Goal: Information Seeking & Learning: Learn about a topic

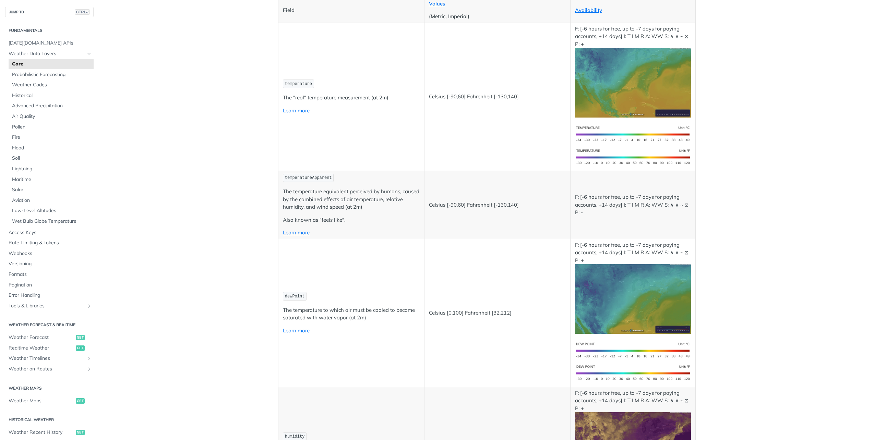
scroll to position [69, 0]
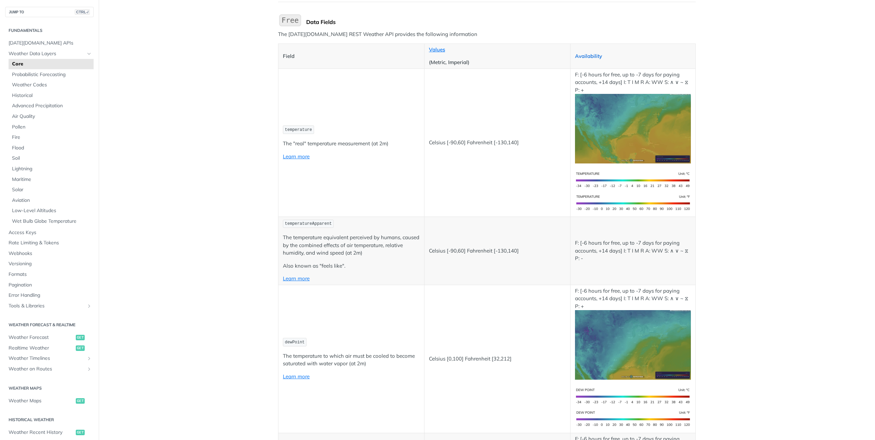
click at [594, 55] on link "Availability" at bounding box center [588, 56] width 27 height 7
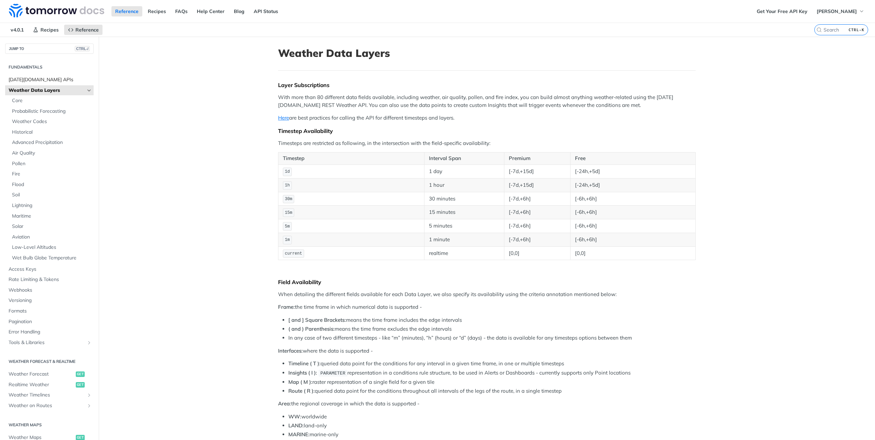
click at [50, 79] on span "[DATE][DOMAIN_NAME] APIs" at bounding box center [50, 79] width 83 height 7
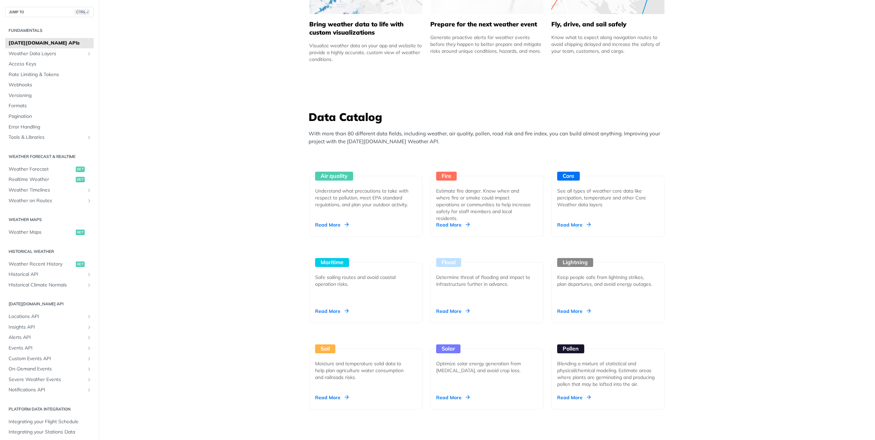
scroll to position [514, 0]
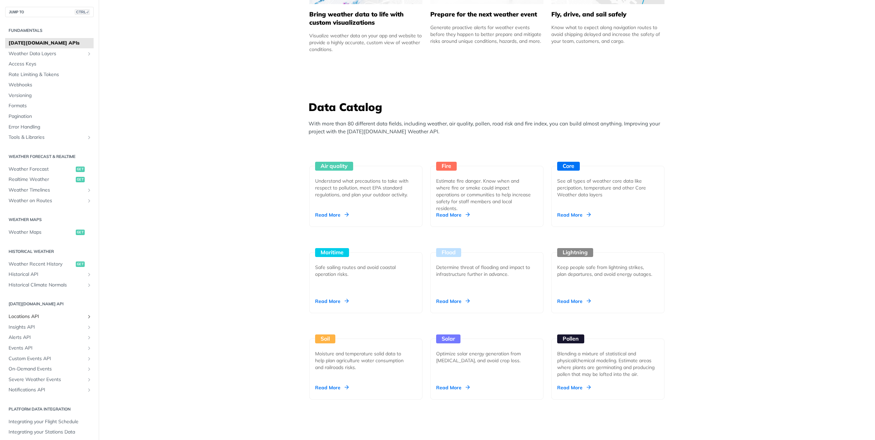
click at [36, 316] on span "Locations API" at bounding box center [47, 316] width 76 height 7
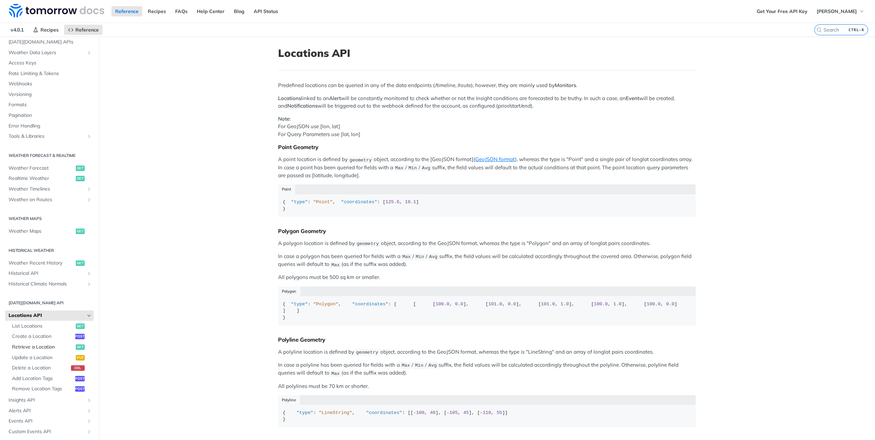
scroll to position [69, 0]
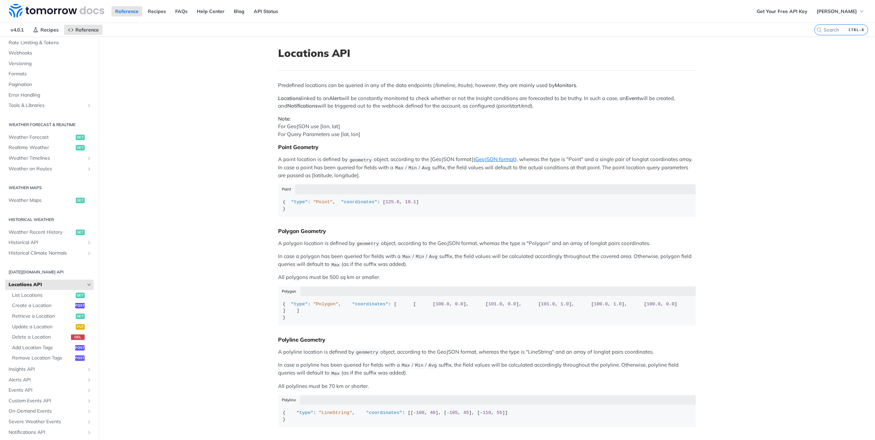
click at [38, 284] on span "Locations API" at bounding box center [47, 284] width 76 height 7
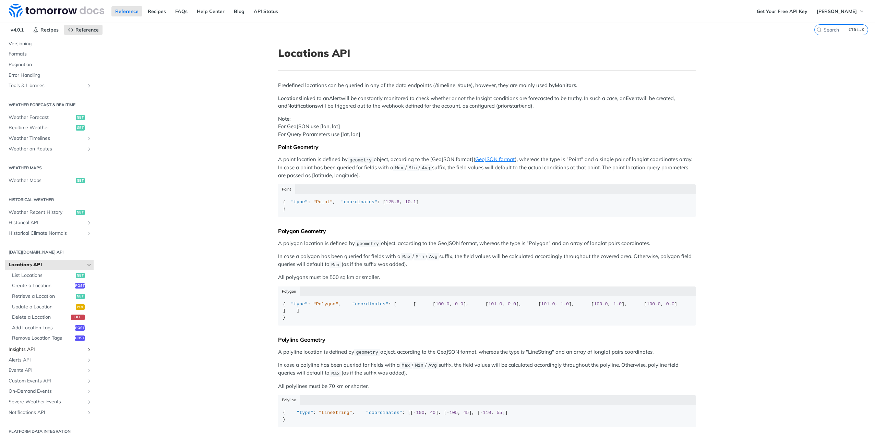
scroll to position [89, 0]
click at [24, 179] on span "Weather Maps" at bounding box center [41, 179] width 65 height 7
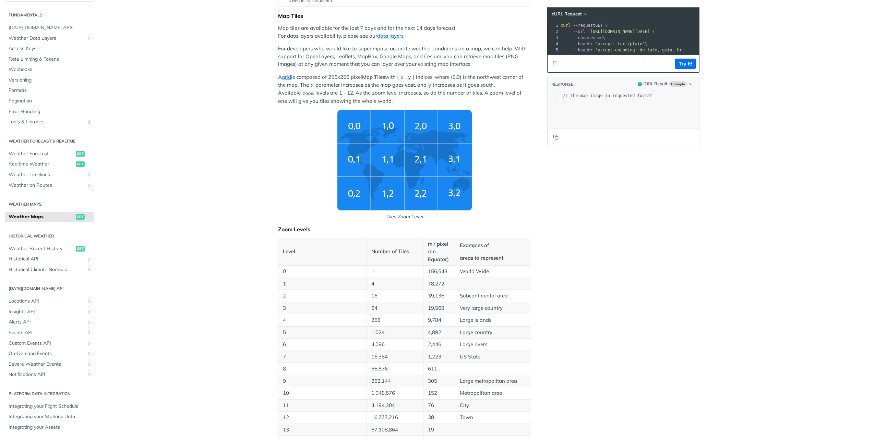
scroll to position [137, 0]
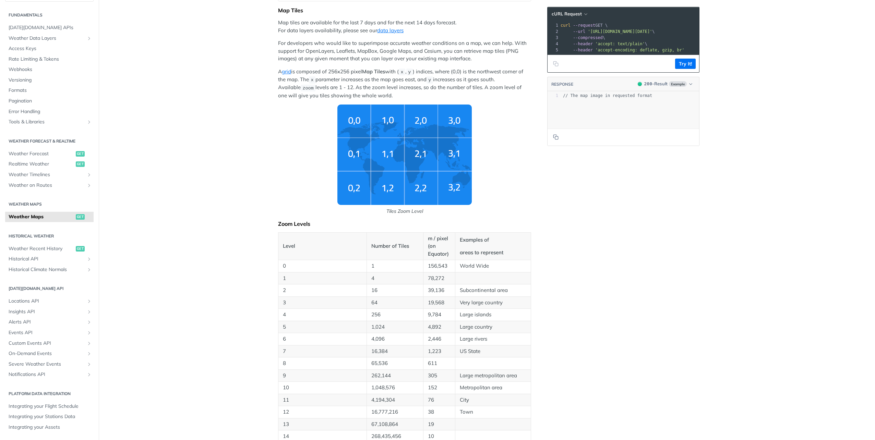
click at [428, 127] on img "Tiles Zoom Level" at bounding box center [404, 155] width 134 height 100
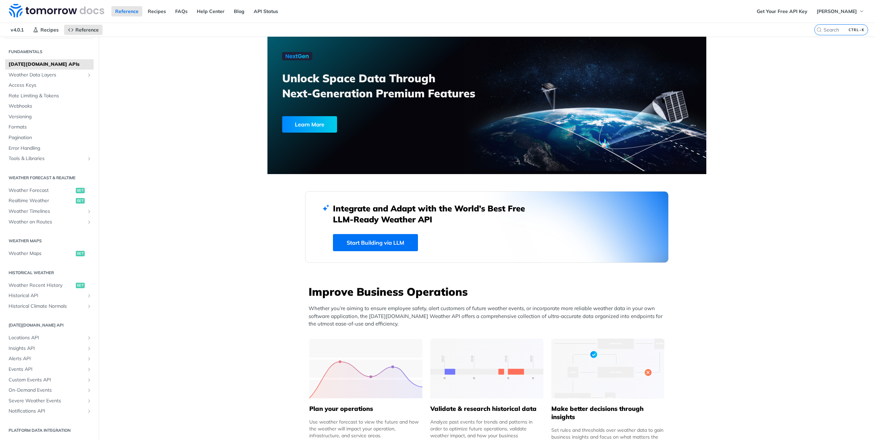
scroll to position [15, 0]
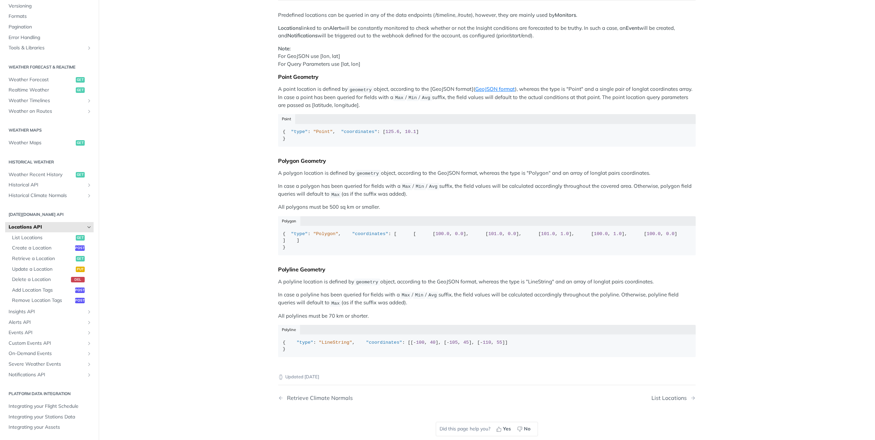
scroll to position [171, 0]
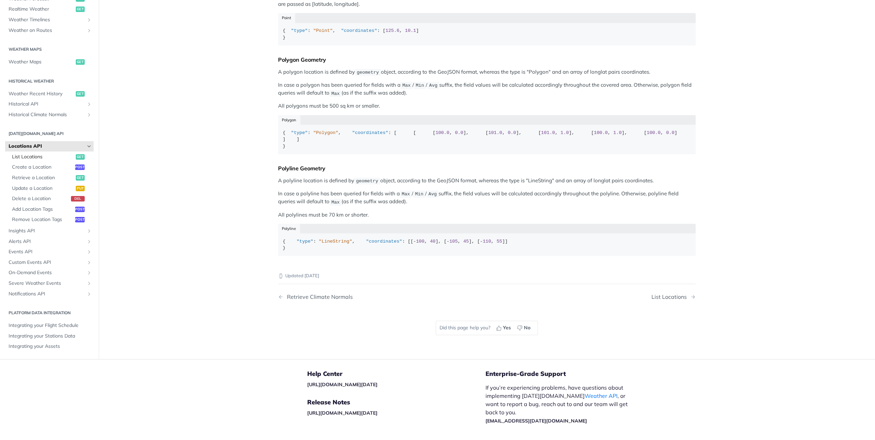
click at [23, 160] on span "List Locations" at bounding box center [43, 157] width 62 height 7
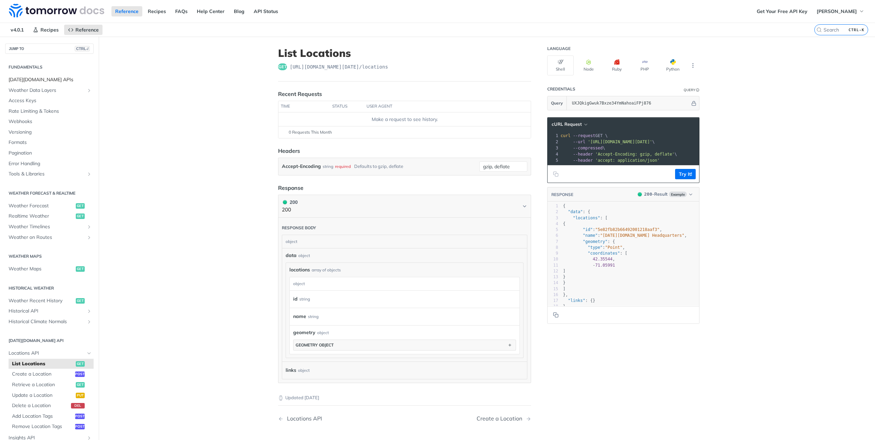
click at [48, 80] on span "[DATE][DOMAIN_NAME] APIs" at bounding box center [50, 79] width 83 height 7
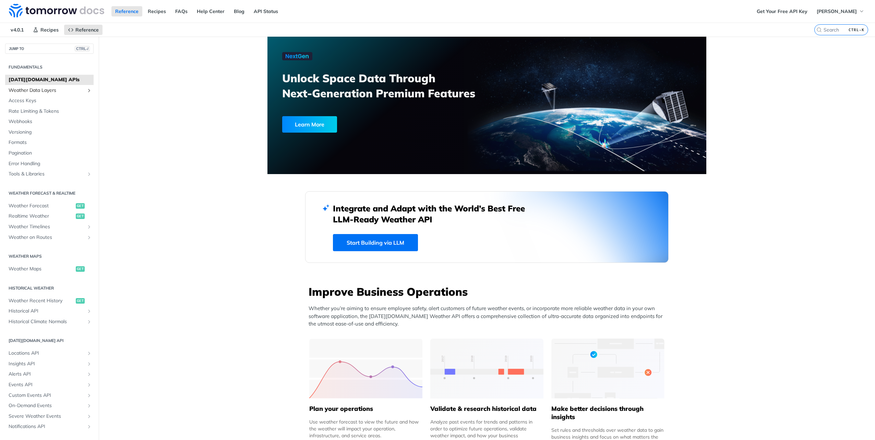
click at [41, 91] on span "Weather Data Layers" at bounding box center [47, 90] width 76 height 7
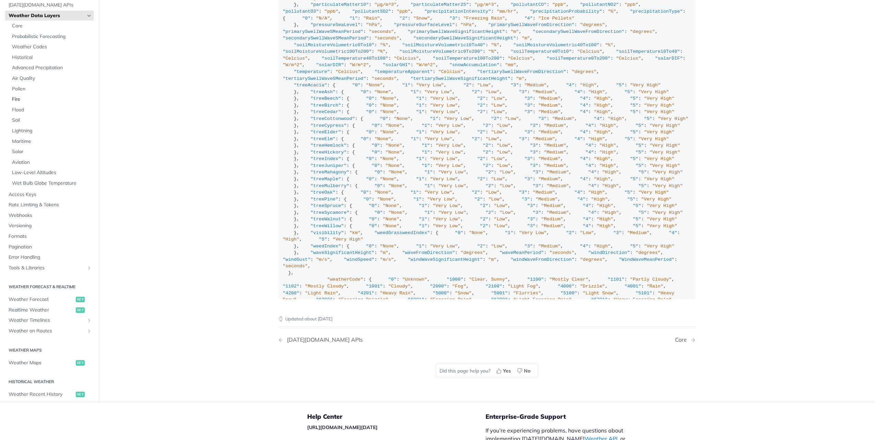
scroll to position [788, 0]
click at [14, 48] on span "Weather Codes" at bounding box center [52, 49] width 80 height 7
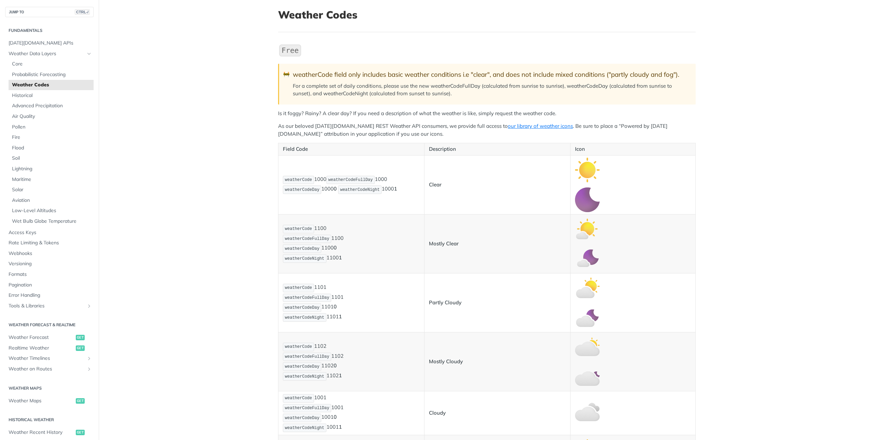
scroll to position [69, 0]
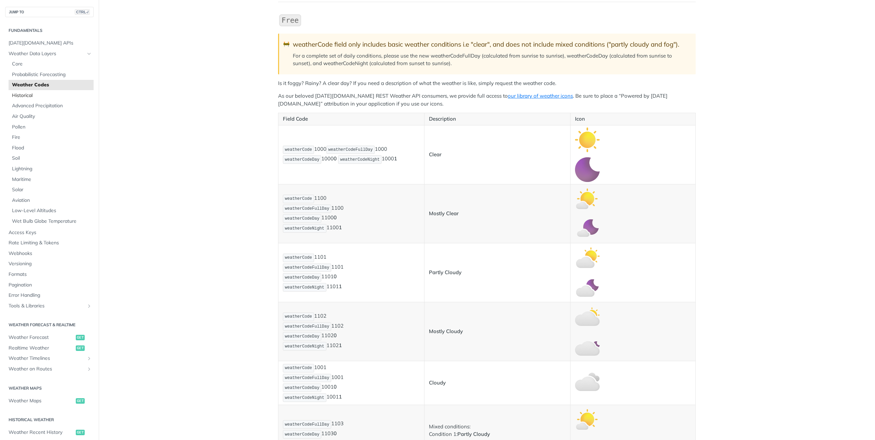
click at [27, 93] on span "Historical" at bounding box center [52, 95] width 80 height 7
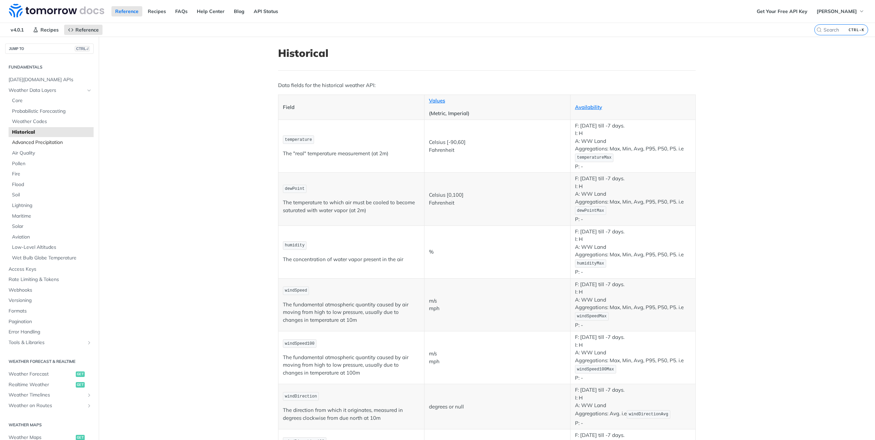
click at [50, 144] on span "Advanced Precipitation" at bounding box center [52, 142] width 80 height 7
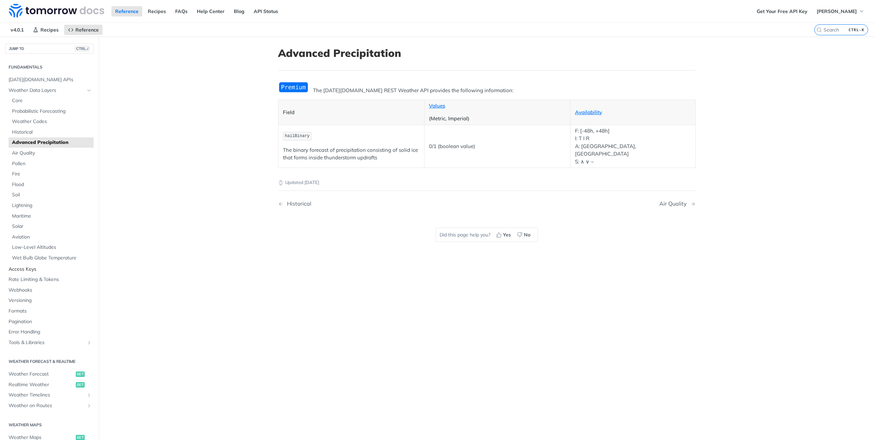
click at [29, 268] on span "Access Keys" at bounding box center [50, 269] width 83 height 7
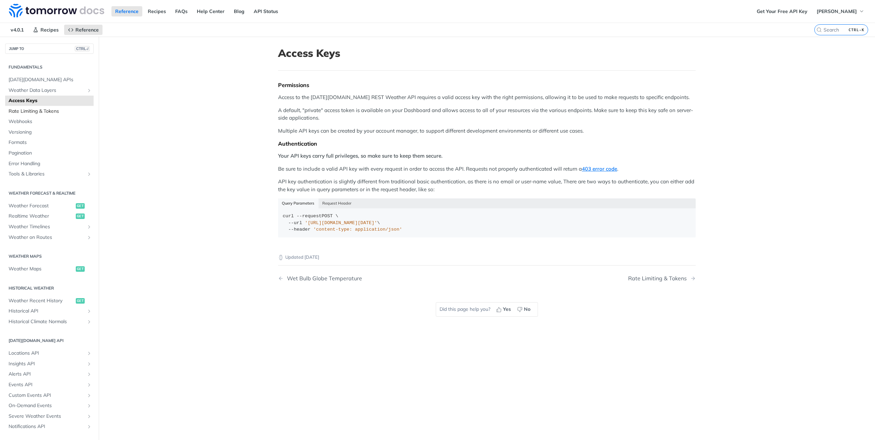
click at [43, 112] on span "Rate Limiting & Tokens" at bounding box center [50, 111] width 83 height 7
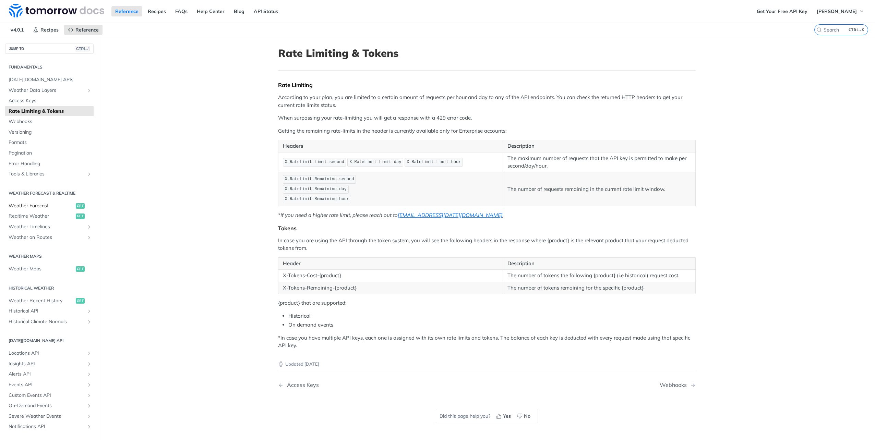
click at [34, 207] on span "Weather Forecast" at bounding box center [41, 206] width 65 height 7
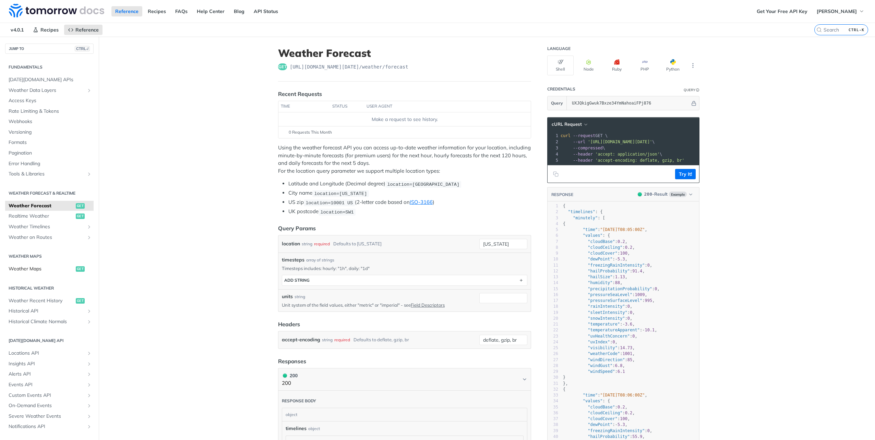
click at [32, 267] on span "Weather Maps" at bounding box center [41, 269] width 65 height 7
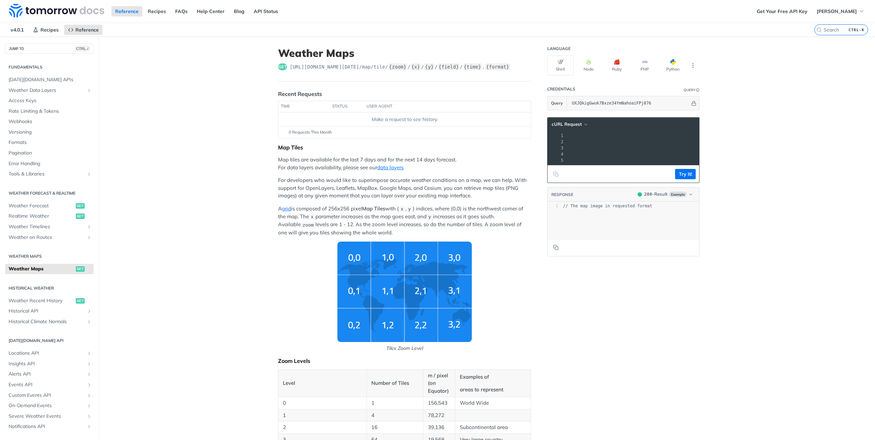
drag, startPoint x: 584, startPoint y: 142, endPoint x: 688, endPoint y: 142, distance: 103.2
click at [507, 142] on span "'[URL][DOMAIN_NAME][DATE]'" at bounding box center [475, 142] width 64 height 5
copy span "[URL][DOMAIN_NAME][DATE]"
click at [822, 12] on span "[PERSON_NAME]" at bounding box center [836, 11] width 40 height 6
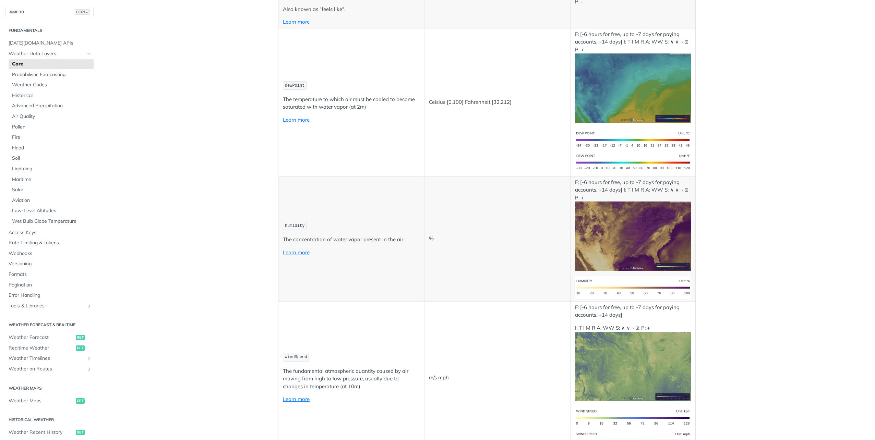
scroll to position [377, 0]
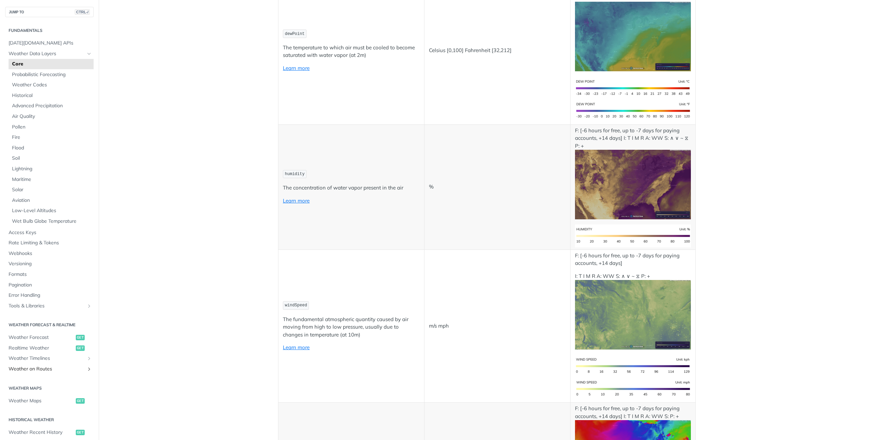
click at [48, 370] on span "Weather on Routes" at bounding box center [47, 369] width 76 height 7
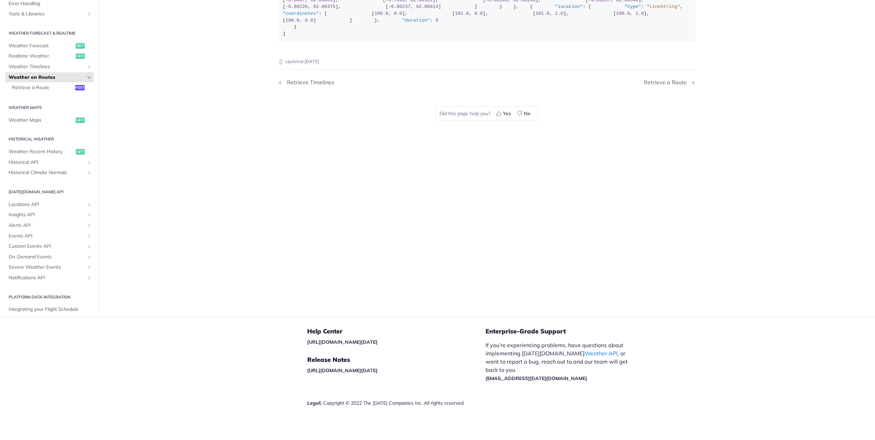
scroll to position [160, 0]
click at [18, 279] on span "Notifications API" at bounding box center [47, 277] width 76 height 7
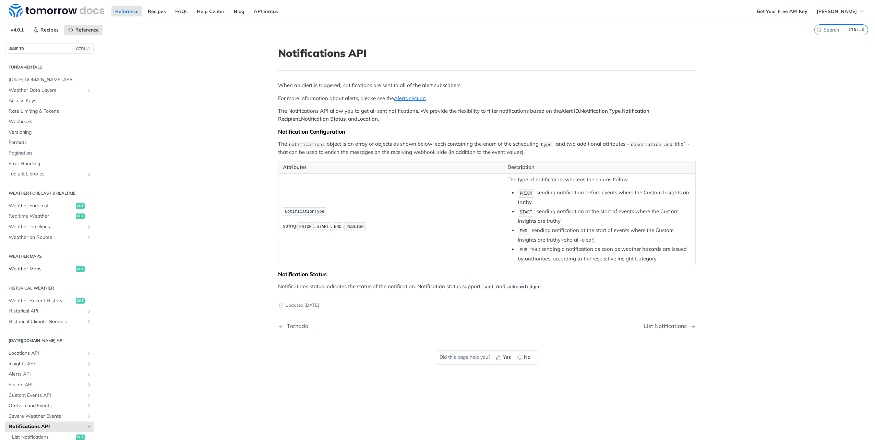
click at [21, 268] on span "Weather Maps" at bounding box center [41, 269] width 65 height 7
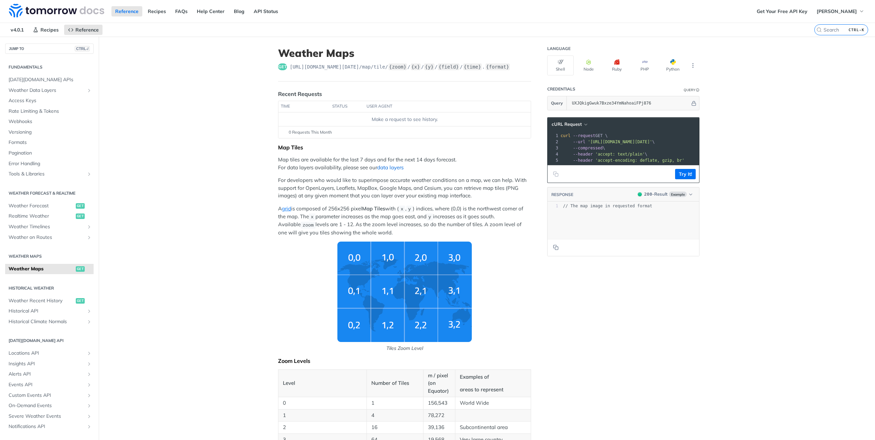
click at [396, 168] on link "data layers" at bounding box center [390, 167] width 26 height 7
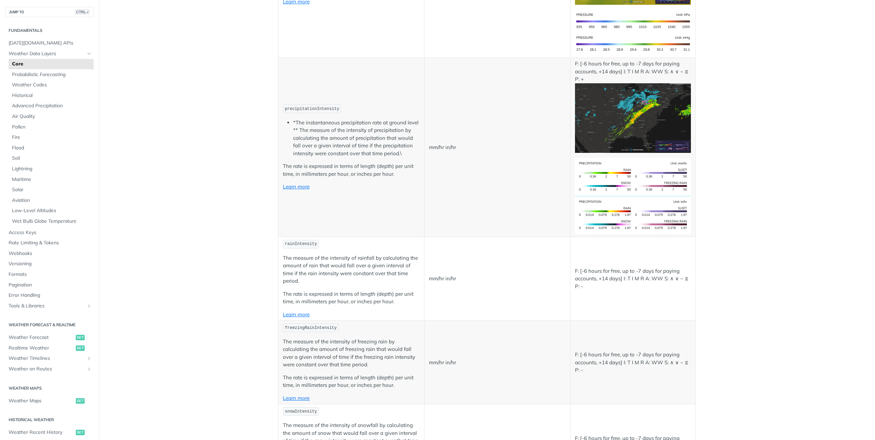
scroll to position [1165, 0]
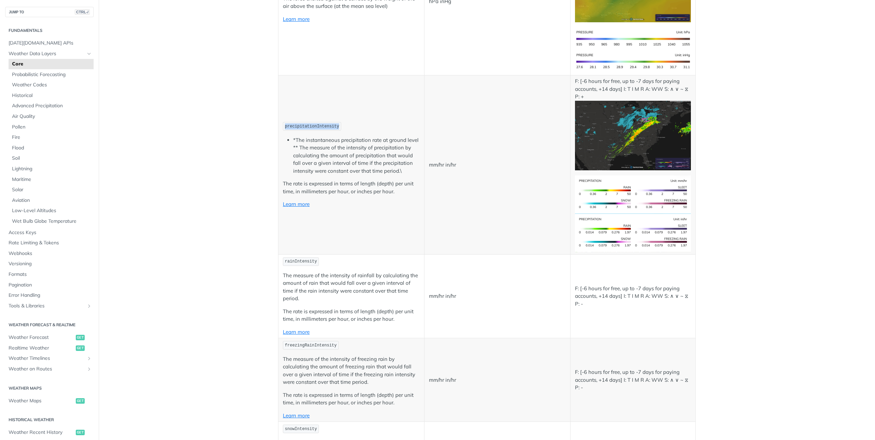
drag, startPoint x: 282, startPoint y: 127, endPoint x: 331, endPoint y: 127, distance: 49.0
click at [331, 127] on span "precipitationIntensity" at bounding box center [312, 126] width 54 height 5
copy span "precipitationIntensity"
